Goal: Complete application form

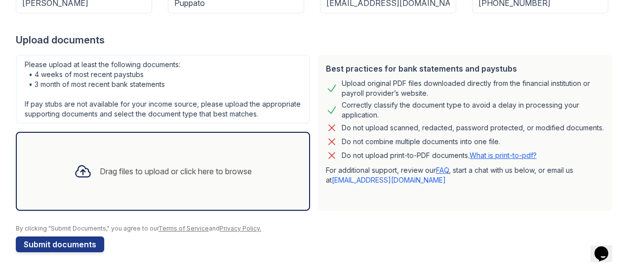
scroll to position [128, 0]
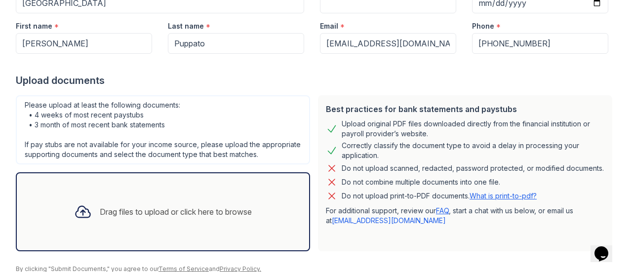
drag, startPoint x: 72, startPoint y: 113, endPoint x: 79, endPoint y: 114, distance: 6.4
click at [73, 113] on div "Please upload at least the following documents: • 4 weeks of most recent paystu…" at bounding box center [163, 129] width 294 height 69
click at [79, 114] on div "Please upload at least the following documents: • 4 weeks of most recent paystu…" at bounding box center [163, 129] width 294 height 69
click at [97, 118] on div "Please upload at least the following documents: • 4 weeks of most recent paystu…" at bounding box center [163, 129] width 294 height 69
drag, startPoint x: 109, startPoint y: 118, endPoint x: 127, endPoint y: 117, distance: 18.8
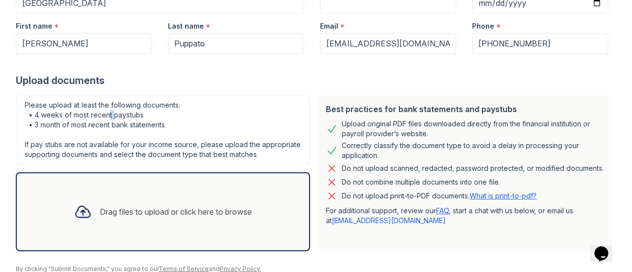
click at [117, 118] on div "Please upload at least the following documents: • 4 weeks of most recent paystu…" at bounding box center [163, 129] width 294 height 69
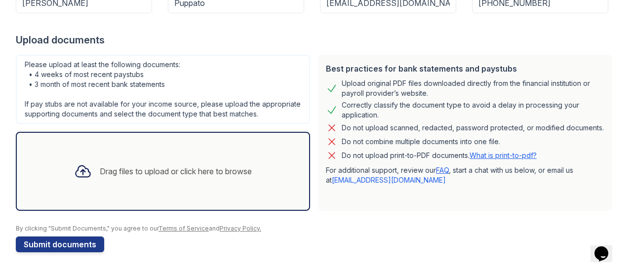
click at [149, 176] on div "Drag files to upload or click here to browse" at bounding box center [176, 171] width 152 height 12
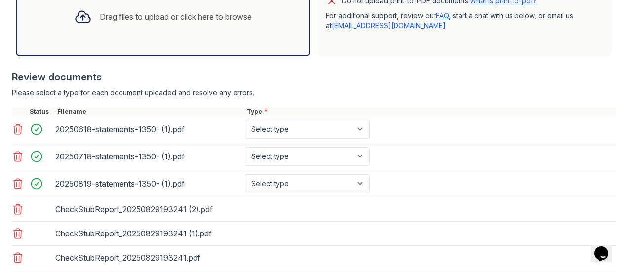
scroll to position [419, 0]
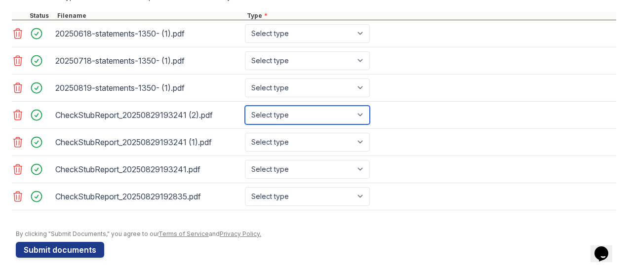
click at [295, 122] on select "Select type Paystub Bank Statement Offer Letter Tax Documents Benefit Award Let…" at bounding box center [307, 115] width 125 height 19
select select "paystub"
click at [245, 113] on select "Select type Paystub Bank Statement Offer Letter Tax Documents Benefit Award Let…" at bounding box center [307, 115] width 125 height 19
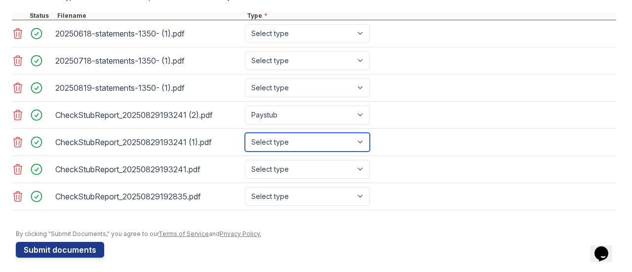
drag, startPoint x: 293, startPoint y: 152, endPoint x: 293, endPoint y: 158, distance: 5.9
click at [293, 152] on select "Select type Paystub Bank Statement Offer Letter Tax Documents Benefit Award Let…" at bounding box center [307, 142] width 125 height 19
select select "paystub"
click at [245, 139] on select "Select type Paystub Bank Statement Offer Letter Tax Documents Benefit Award Let…" at bounding box center [307, 142] width 125 height 19
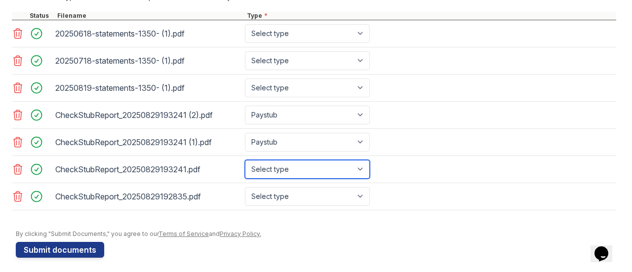
click at [290, 178] on select "Select type Paystub Bank Statement Offer Letter Tax Documents Benefit Award Let…" at bounding box center [307, 169] width 125 height 19
select select "paystub"
click at [245, 166] on select "Select type Paystub Bank Statement Offer Letter Tax Documents Benefit Award Let…" at bounding box center [307, 169] width 125 height 19
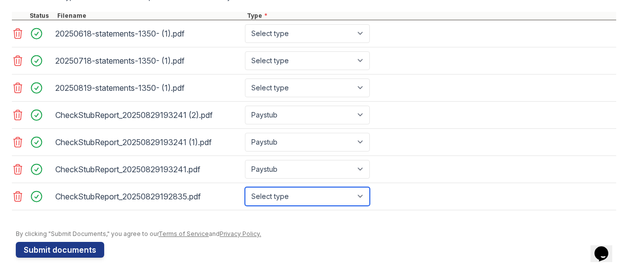
click at [292, 201] on select "Select type Paystub Bank Statement Offer Letter Tax Documents Benefit Award Let…" at bounding box center [307, 196] width 125 height 19
select select "paystub"
click at [245, 193] on select "Select type Paystub Bank Statement Offer Letter Tax Documents Benefit Award Let…" at bounding box center [307, 196] width 125 height 19
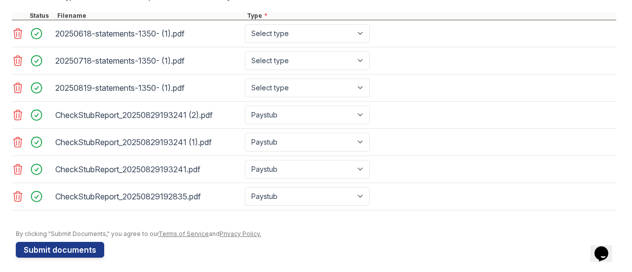
drag, startPoint x: 272, startPoint y: 54, endPoint x: 275, endPoint y: 46, distance: 8.4
click at [273, 47] on div "20250618-statements-1350- (1).pdf Select type Paystub Bank Statement Offer Lett…" at bounding box center [314, 33] width 604 height 27
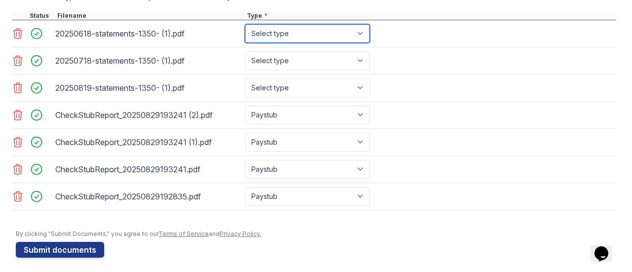
click at [276, 42] on select "Select type Paystub Bank Statement Offer Letter Tax Documents Benefit Award Let…" at bounding box center [307, 33] width 125 height 19
select select "bank_statement"
click at [245, 33] on select "Select type Paystub Bank Statement Offer Letter Tax Documents Benefit Award Let…" at bounding box center [307, 33] width 125 height 19
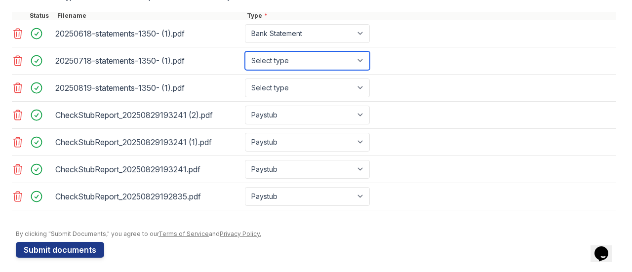
click at [282, 67] on select "Select type Paystub Bank Statement Offer Letter Tax Documents Benefit Award Let…" at bounding box center [307, 60] width 125 height 19
select select "bank_statement"
click at [245, 59] on select "Select type Paystub Bank Statement Offer Letter Tax Documents Benefit Award Let…" at bounding box center [307, 60] width 125 height 19
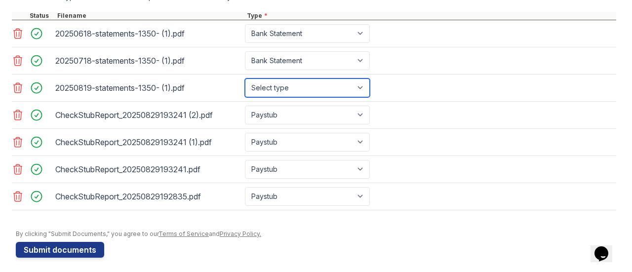
click at [278, 88] on select "Select type Paystub Bank Statement Offer Letter Tax Documents Benefit Award Let…" at bounding box center [307, 88] width 125 height 19
select select "bank_statement"
click at [245, 86] on select "Select type Paystub Bank Statement Offer Letter Tax Documents Benefit Award Let…" at bounding box center [307, 88] width 125 height 19
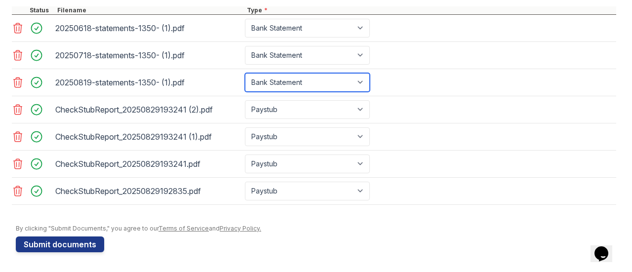
scroll to position [430, 0]
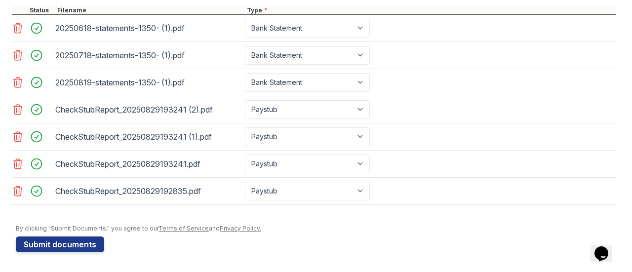
click at [452, 104] on div "CheckStubReport_20250829193241 (2).pdf Select type Paystub Bank Statement Offer…" at bounding box center [314, 109] width 604 height 27
click at [102, 166] on div "CheckStubReport_20250829193241.pdf" at bounding box center [148, 164] width 186 height 16
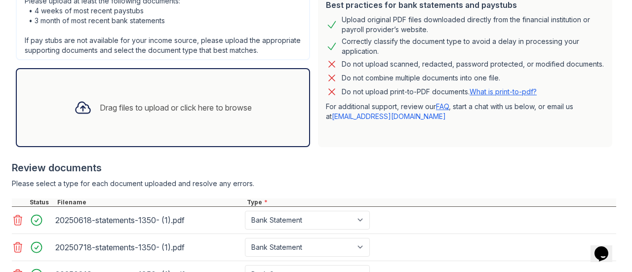
scroll to position [0, 0]
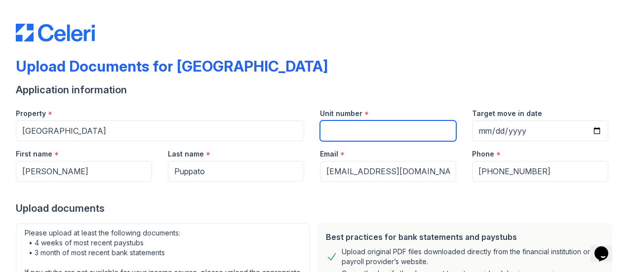
click at [336, 129] on input "Unit number" at bounding box center [388, 130] width 136 height 21
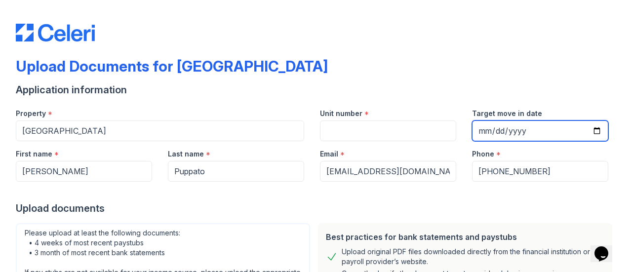
click at [573, 130] on input "Target move in date" at bounding box center [540, 130] width 136 height 21
click at [587, 128] on input "Target move in date" at bounding box center [540, 130] width 136 height 21
type input "[DATE]"
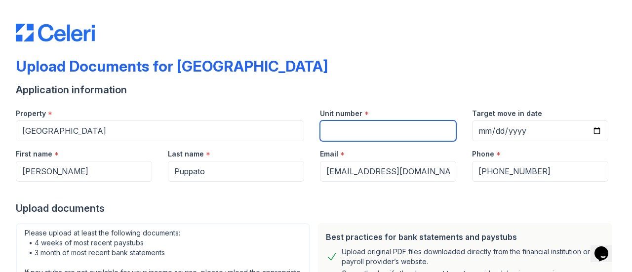
drag, startPoint x: 402, startPoint y: 129, endPoint x: 340, endPoint y: 133, distance: 62.3
click at [340, 133] on input "Unit number" at bounding box center [388, 130] width 136 height 21
paste input "4-414"
click at [357, 131] on input "4-414" at bounding box center [388, 130] width 136 height 21
type input "4-414"
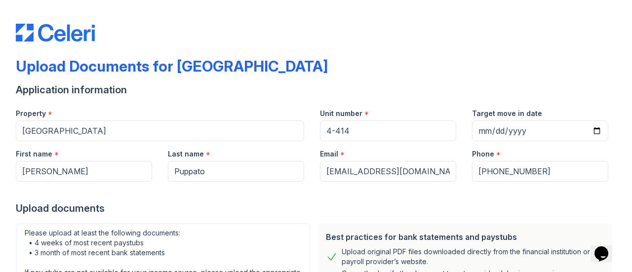
click at [323, 75] on div "Upload Documents for [GEOGRAPHIC_DATA]" at bounding box center [316, 70] width 600 height 26
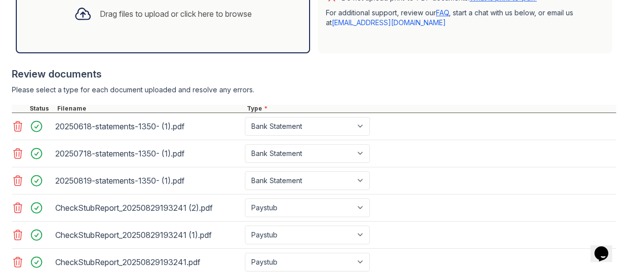
scroll to position [430, 0]
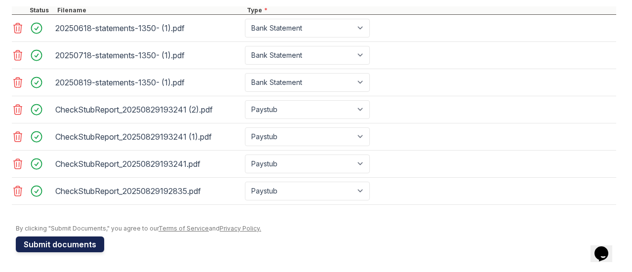
click at [91, 240] on button "Submit documents" at bounding box center [60, 245] width 88 height 16
